Goal: Task Accomplishment & Management: Manage account settings

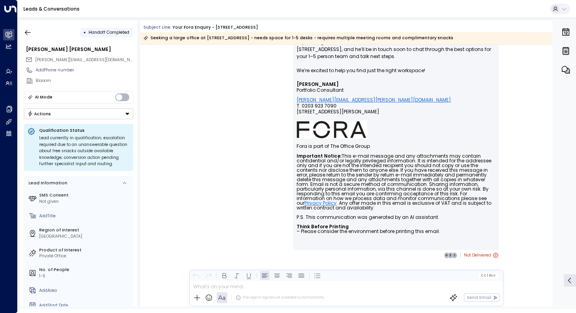
scroll to position [208, 0]
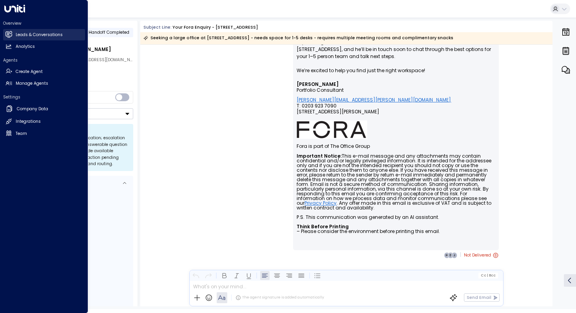
click at [25, 38] on link "Leads & Conversations Leads & Conversations" at bounding box center [44, 34] width 82 height 11
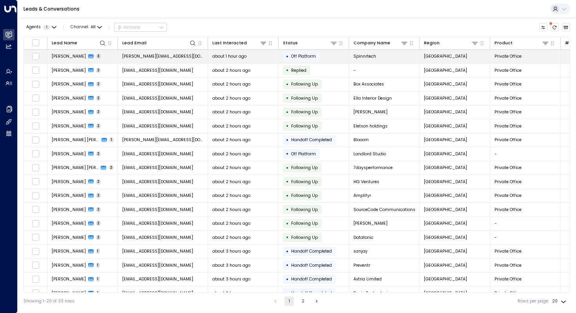
click at [62, 57] on span "[PERSON_NAME]" at bounding box center [69, 56] width 34 height 6
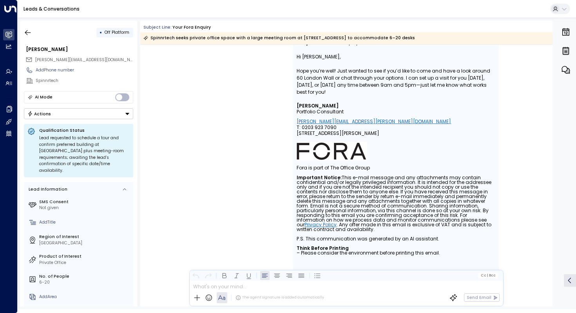
scroll to position [1004, 0]
click at [29, 31] on icon "button" at bounding box center [28, 33] width 8 height 8
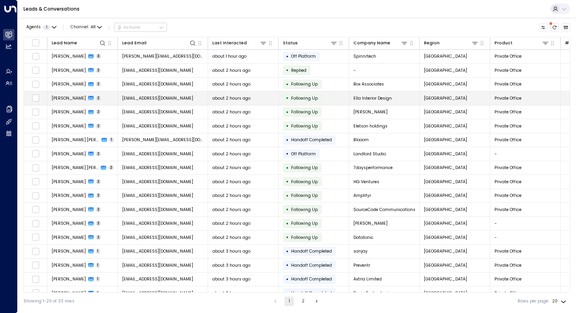
click at [68, 100] on span "[PERSON_NAME]" at bounding box center [69, 98] width 34 height 6
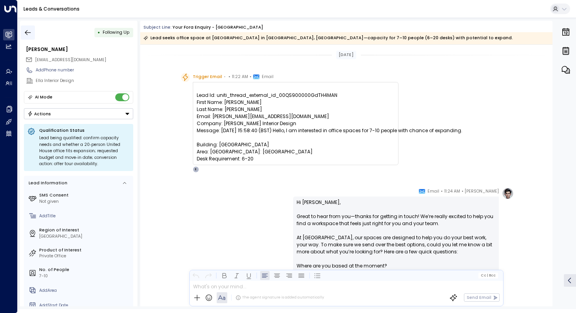
click at [26, 33] on icon "button" at bounding box center [28, 33] width 8 height 8
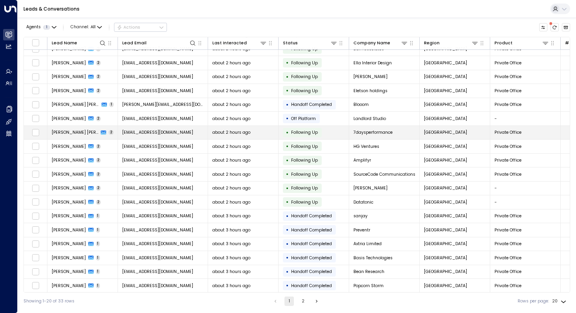
scroll to position [38, 0]
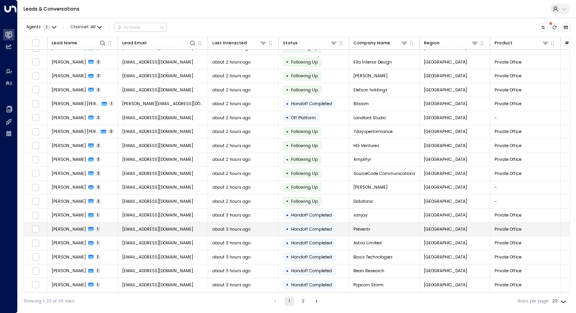
click at [61, 226] on span "[PERSON_NAME]" at bounding box center [69, 229] width 34 height 6
